Goal: Book appointment/travel/reservation

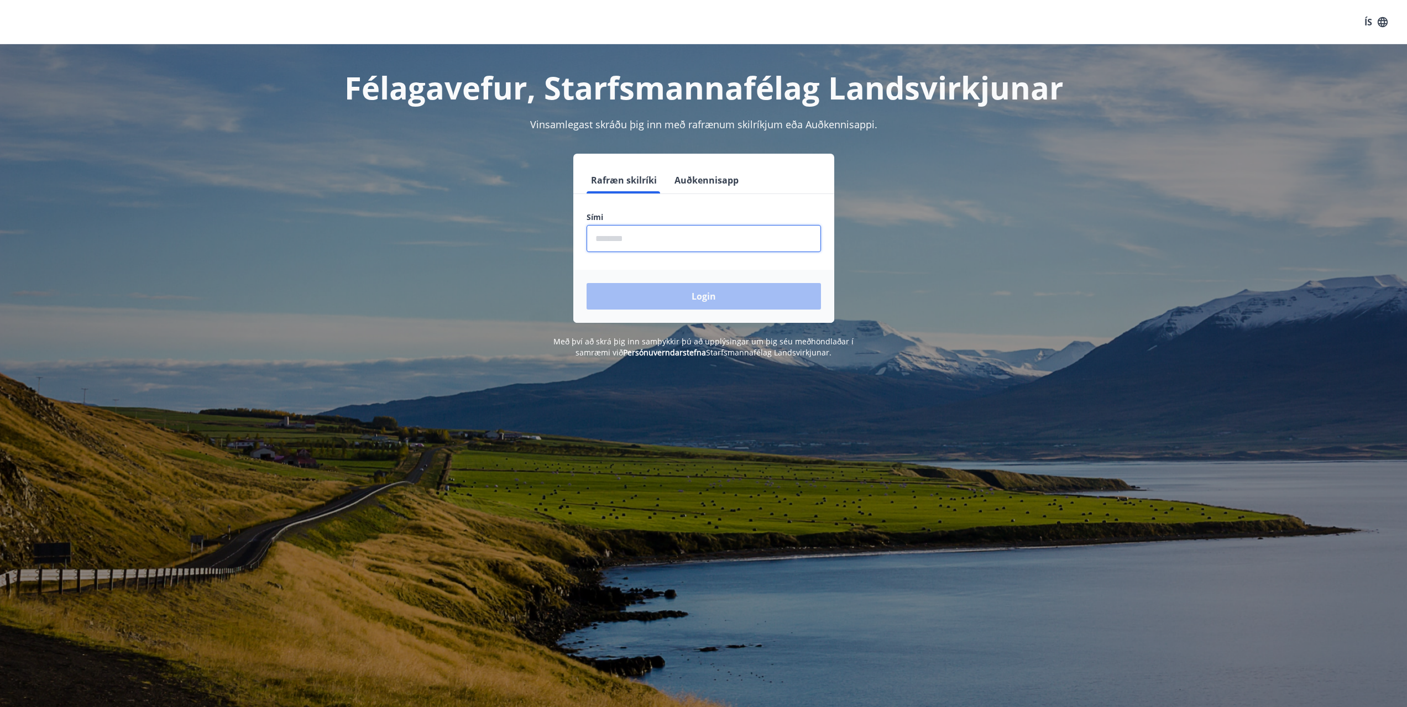
drag, startPoint x: 713, startPoint y: 244, endPoint x: 708, endPoint y: 237, distance: 8.9
click at [712, 243] on input "phone" at bounding box center [704, 238] width 234 height 27
type input "********"
click at [684, 294] on button "Login" at bounding box center [704, 296] width 234 height 27
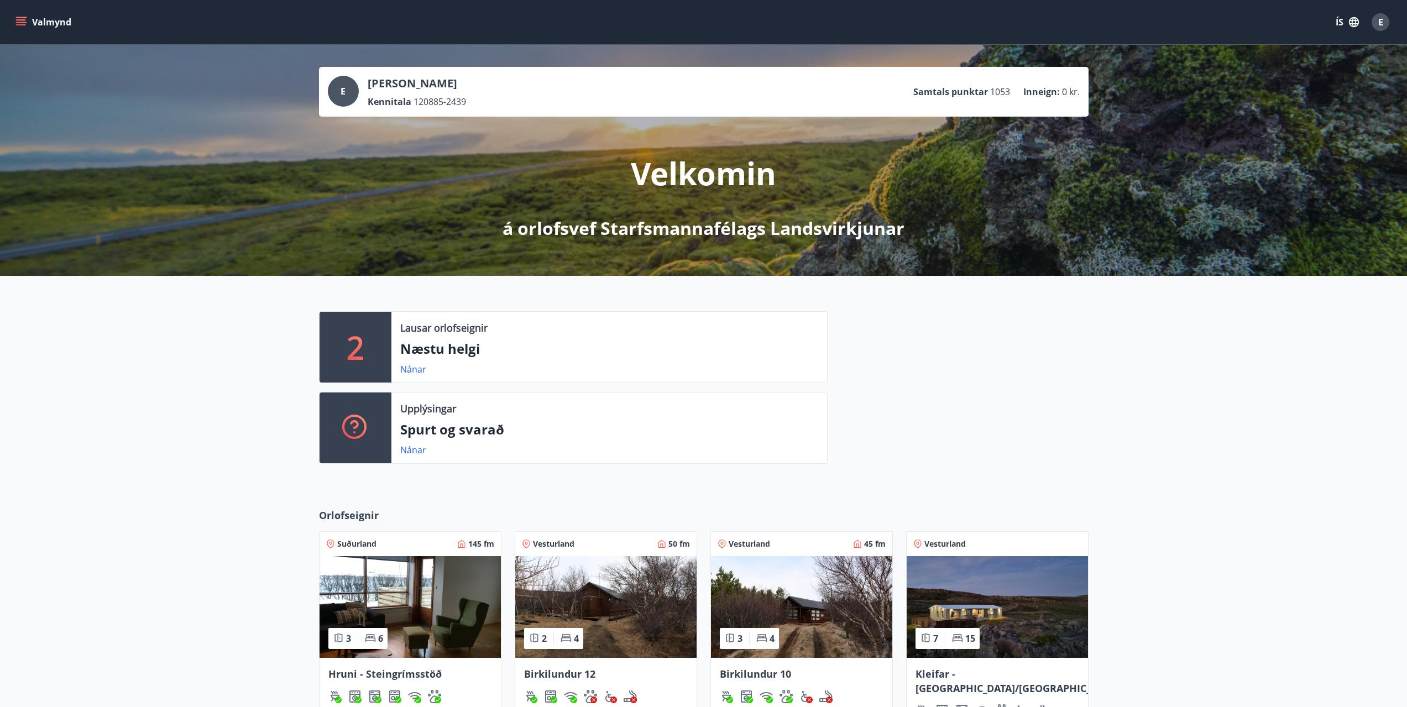
click at [27, 22] on button "Valmynd" at bounding box center [44, 22] width 62 height 20
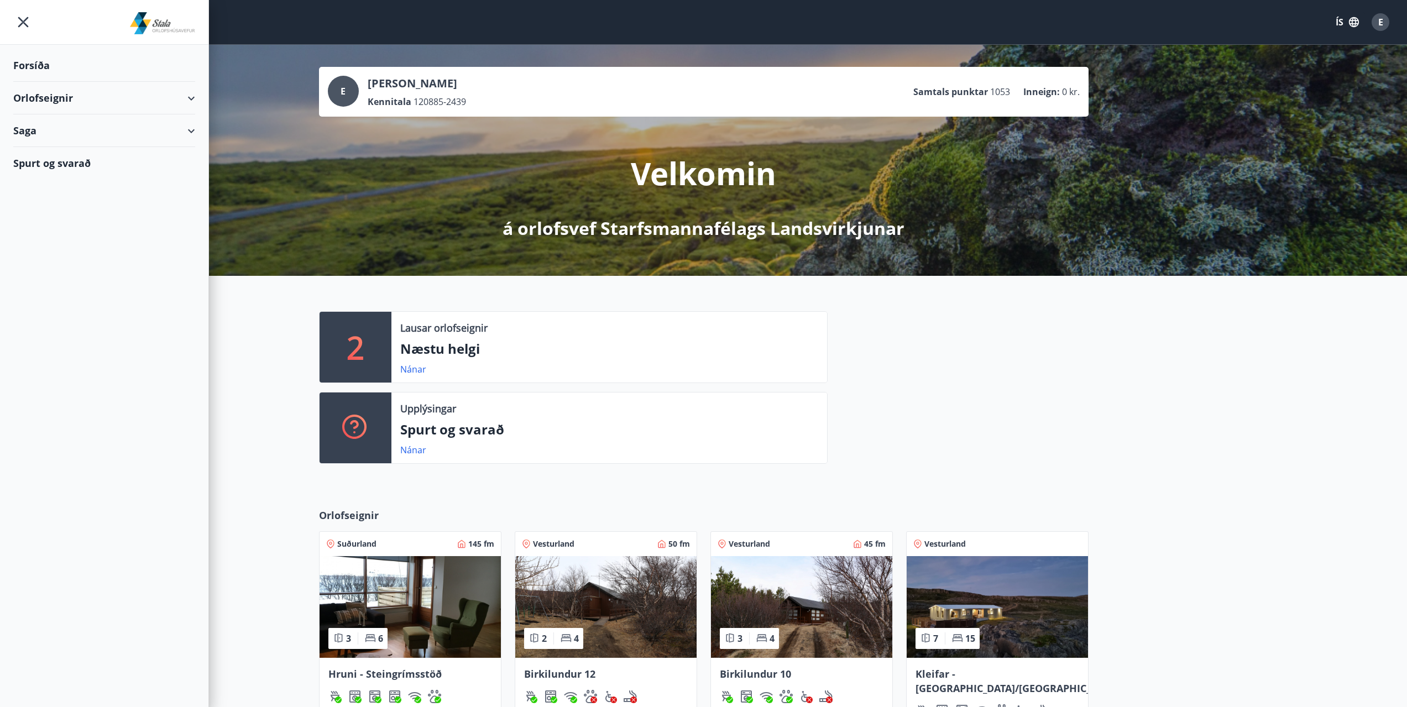
click at [71, 95] on div "Orlofseignir" at bounding box center [104, 98] width 182 height 33
click at [57, 128] on div "Framboð" at bounding box center [104, 125] width 164 height 23
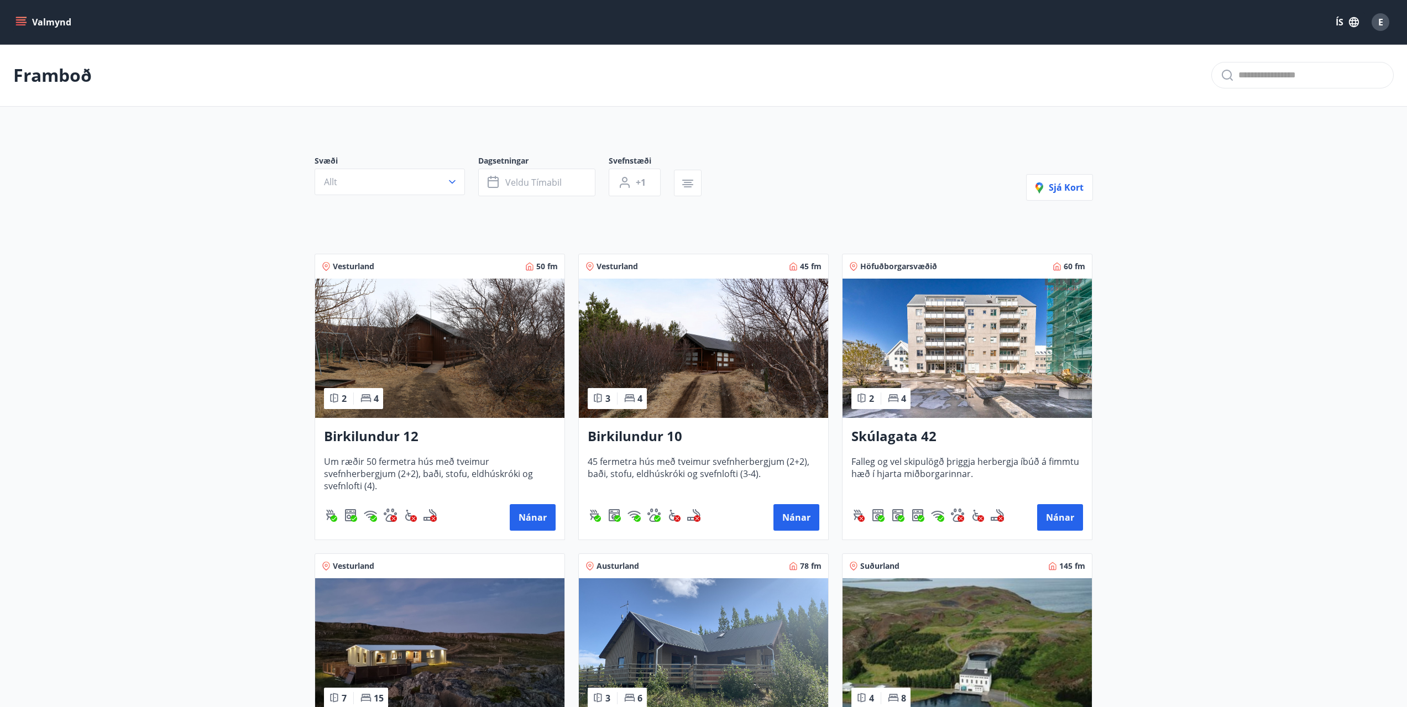
click at [46, 25] on button "Valmynd" at bounding box center [44, 22] width 62 height 20
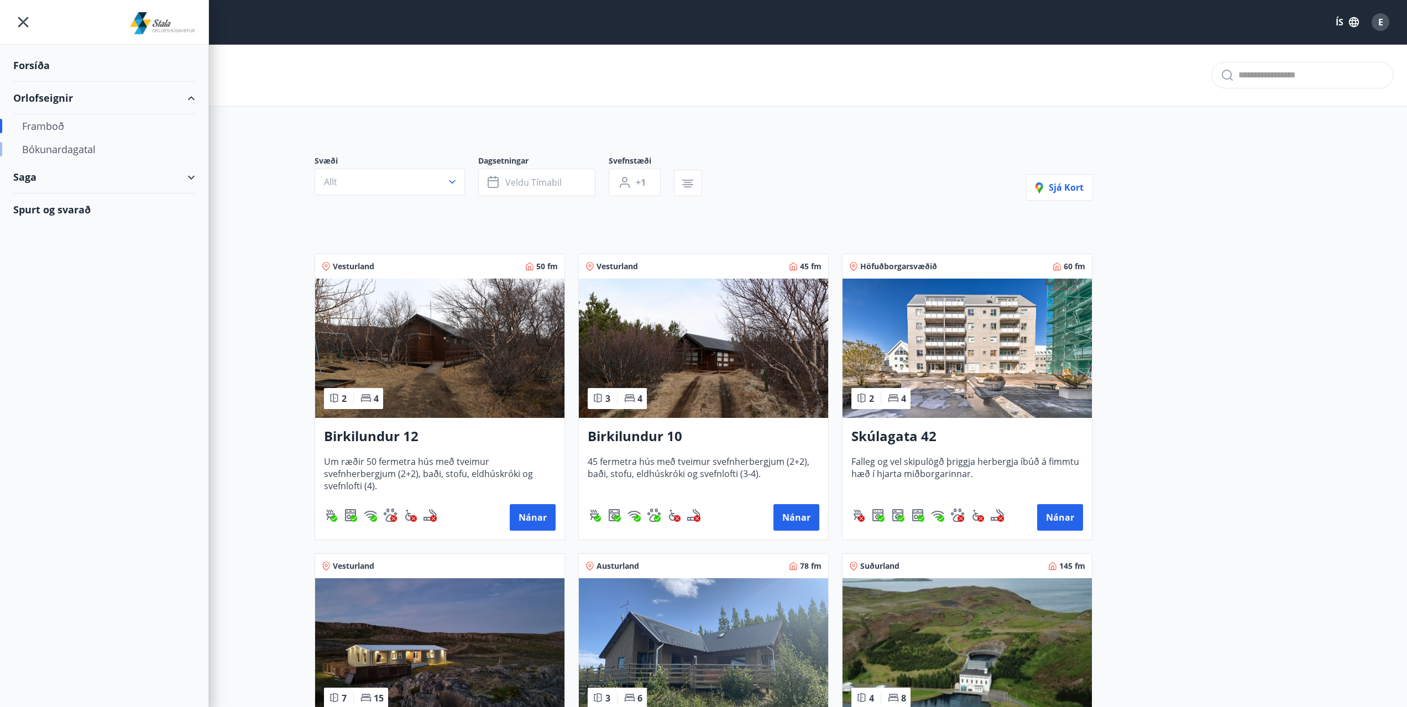
click at [61, 150] on div "Bókunardagatal" at bounding box center [104, 149] width 164 height 23
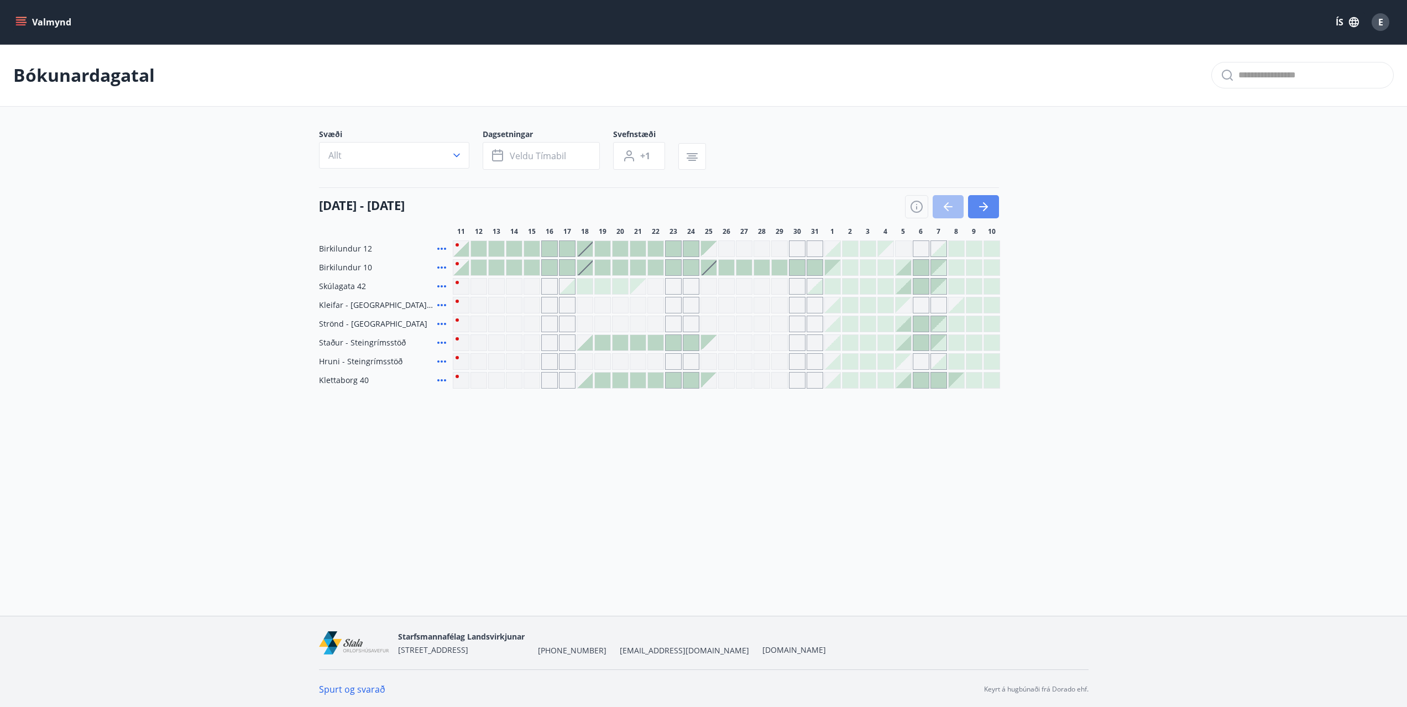
click at [989, 202] on icon "button" at bounding box center [983, 206] width 13 height 13
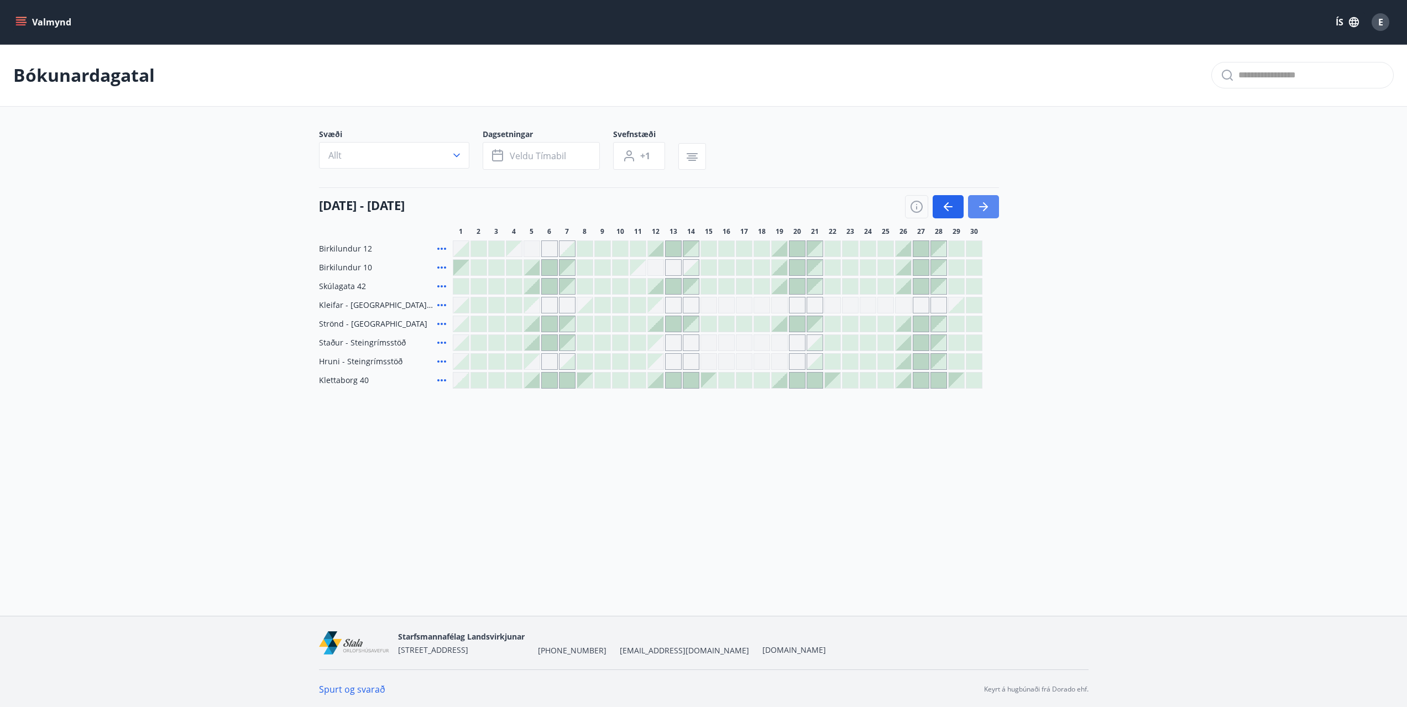
click at [988, 210] on icon "button" at bounding box center [983, 206] width 13 height 13
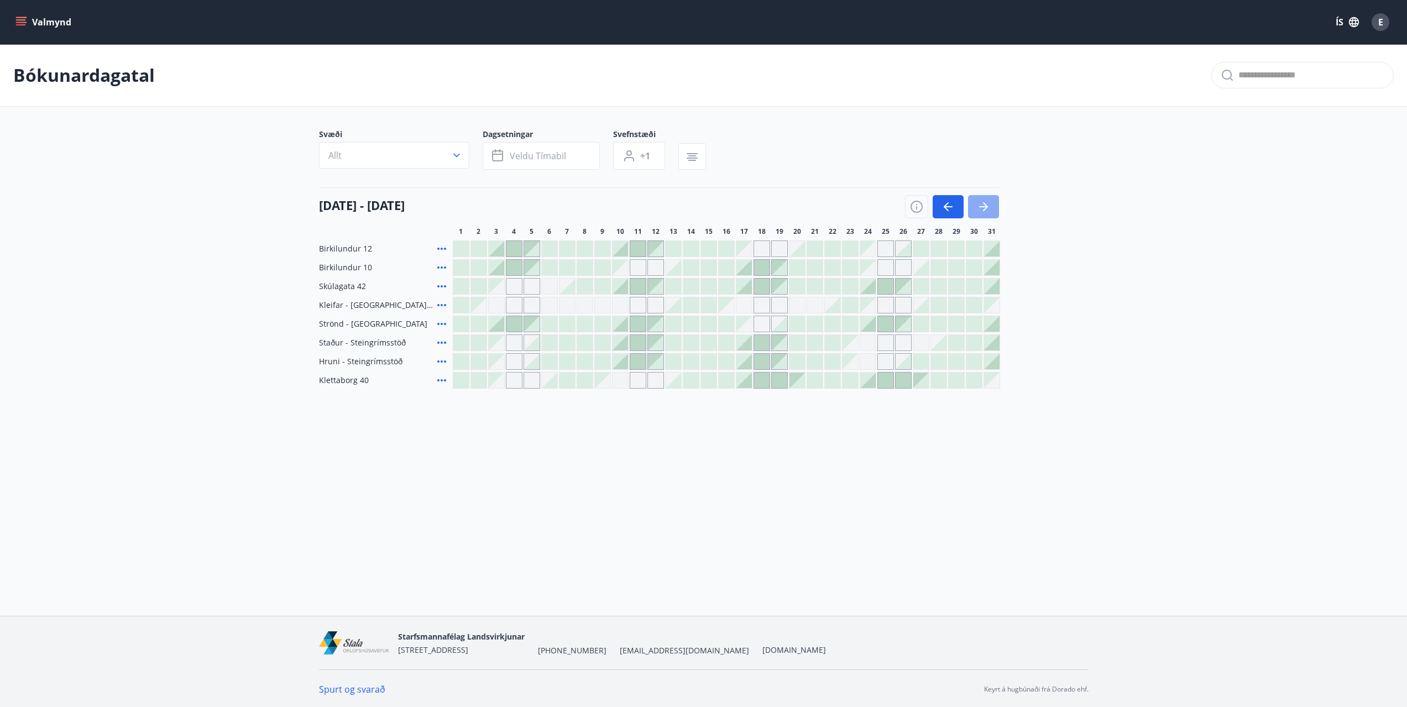
click at [988, 210] on icon "button" at bounding box center [983, 206] width 13 height 13
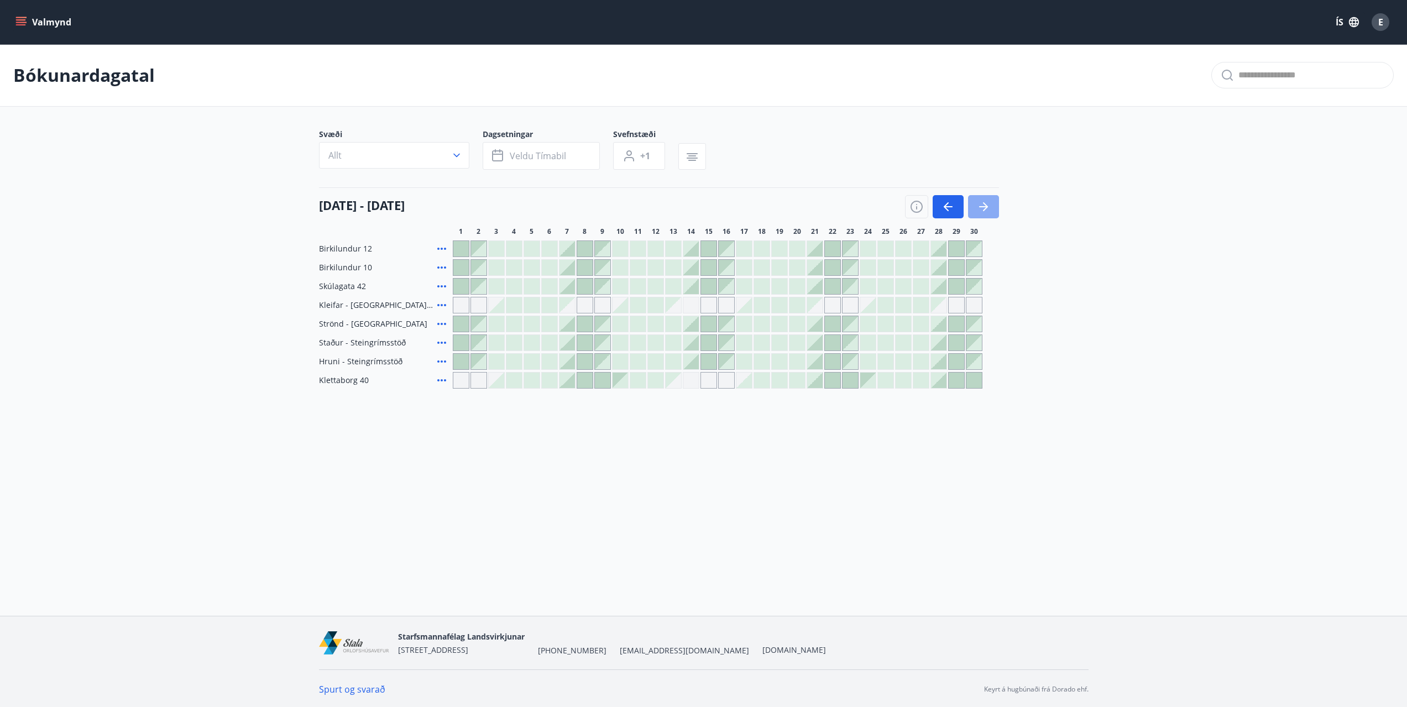
click at [987, 211] on icon "button" at bounding box center [983, 206] width 13 height 13
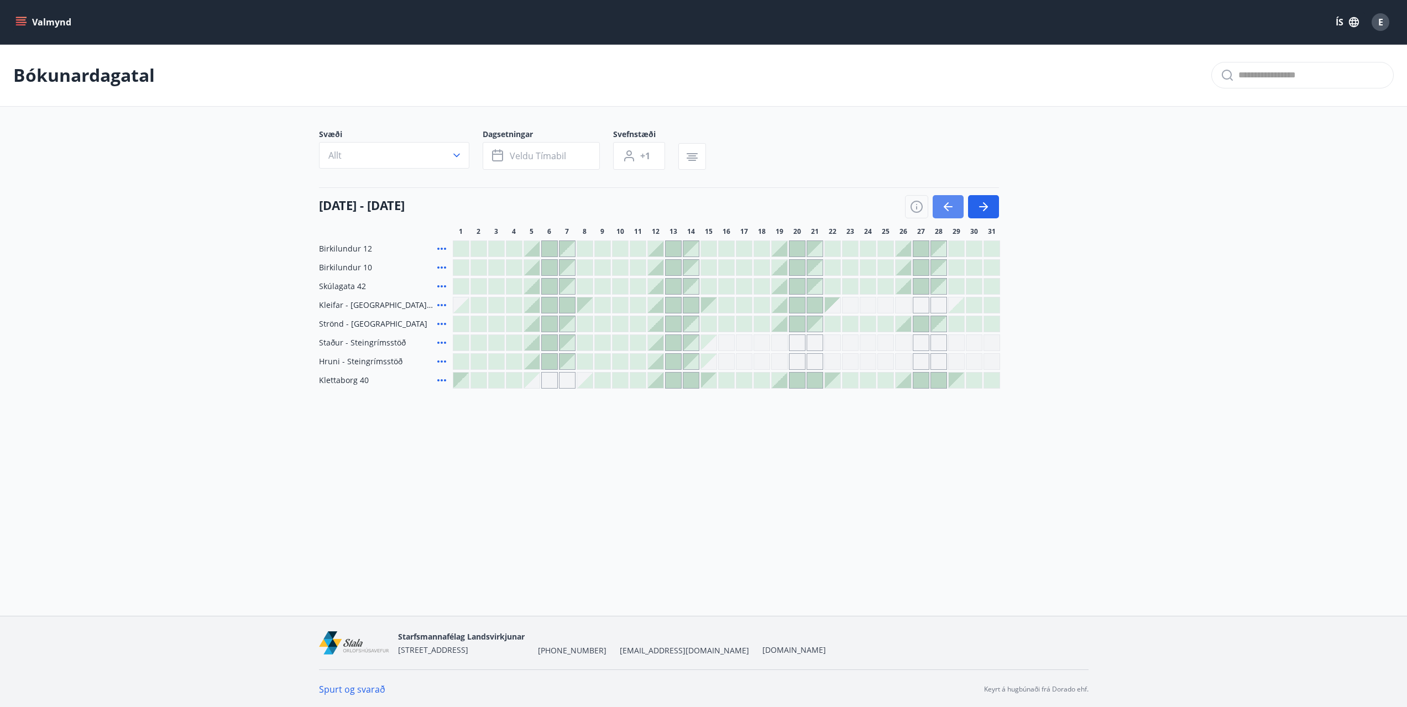
click at [947, 215] on button "button" at bounding box center [948, 206] width 31 height 23
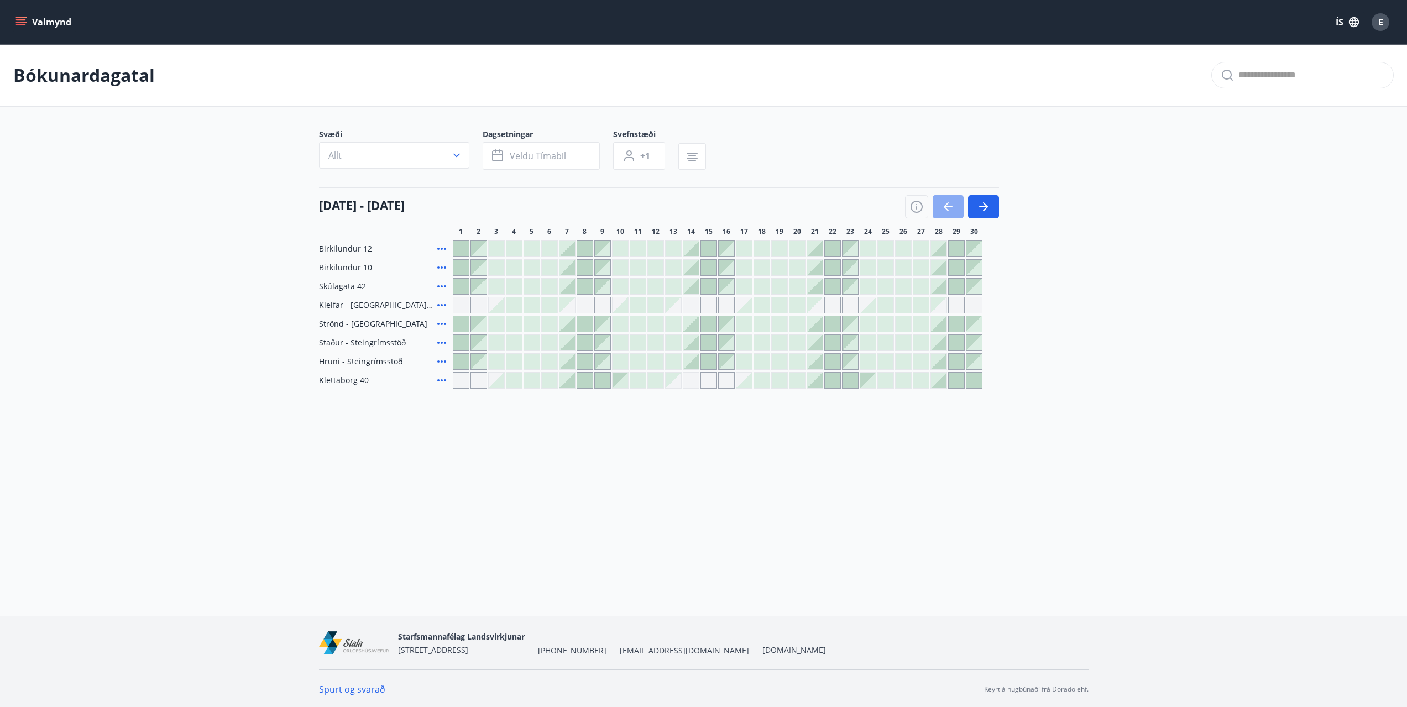
click at [957, 215] on button "button" at bounding box center [948, 206] width 31 height 23
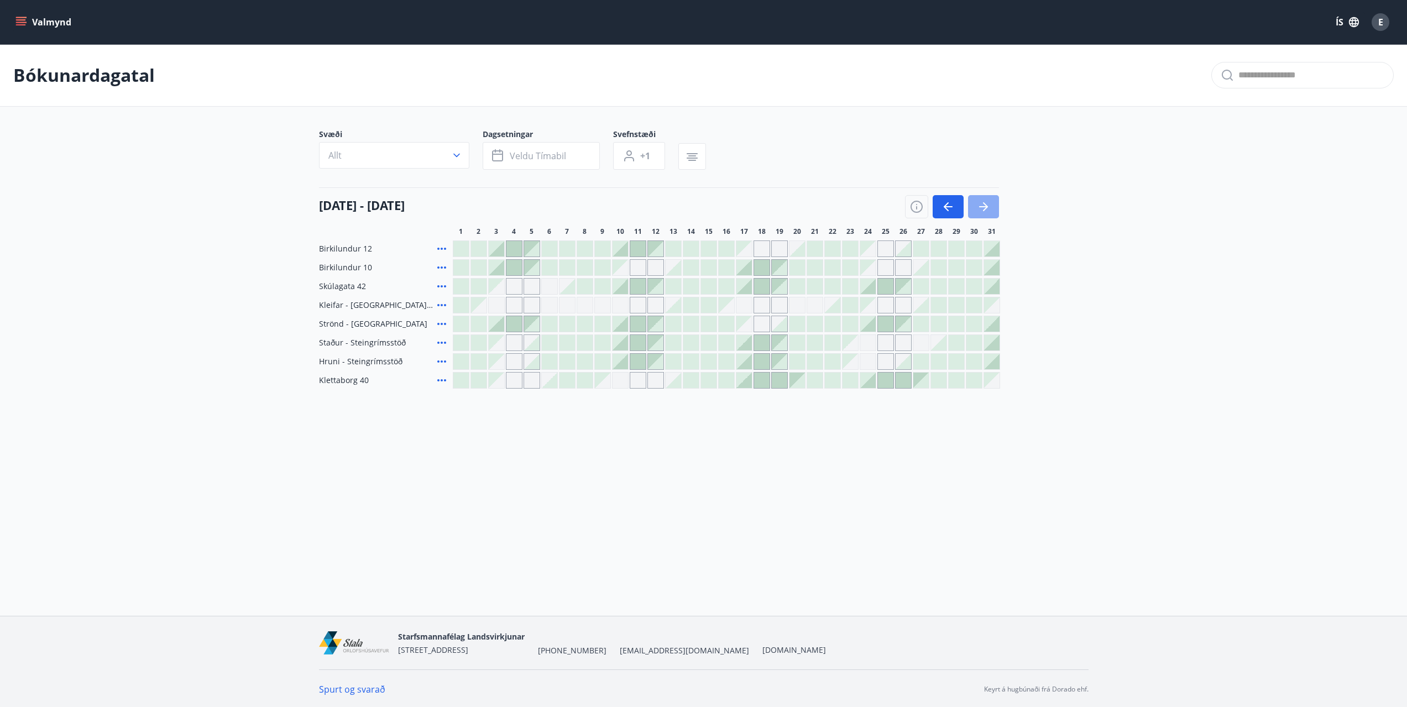
click at [979, 208] on icon "button" at bounding box center [983, 206] width 13 height 13
